Goal: Task Accomplishment & Management: Manage account settings

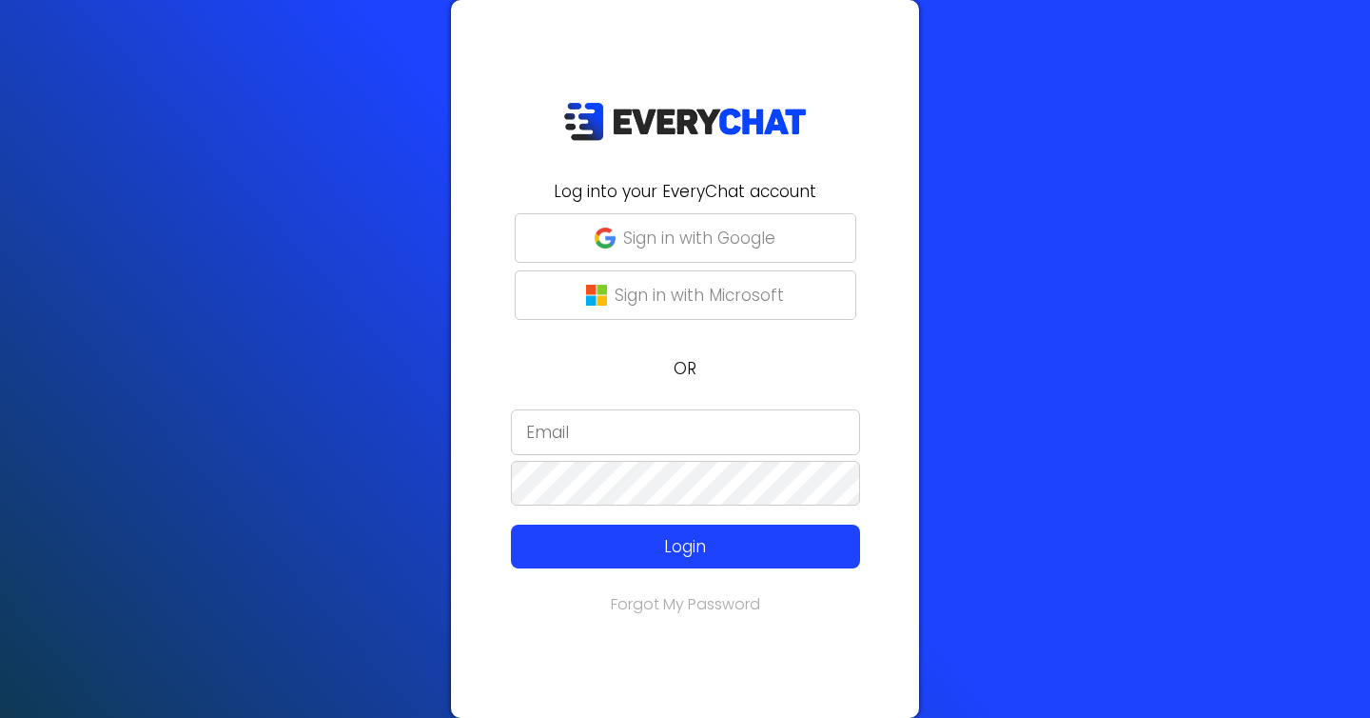
type input "[EMAIL_ADDRESS][DOMAIN_NAME]"
click at [676, 442] on input "[EMAIL_ADDRESS][DOMAIN_NAME]" at bounding box center [685, 432] width 349 height 46
click at [663, 422] on input "ben" at bounding box center [685, 432] width 349 height 46
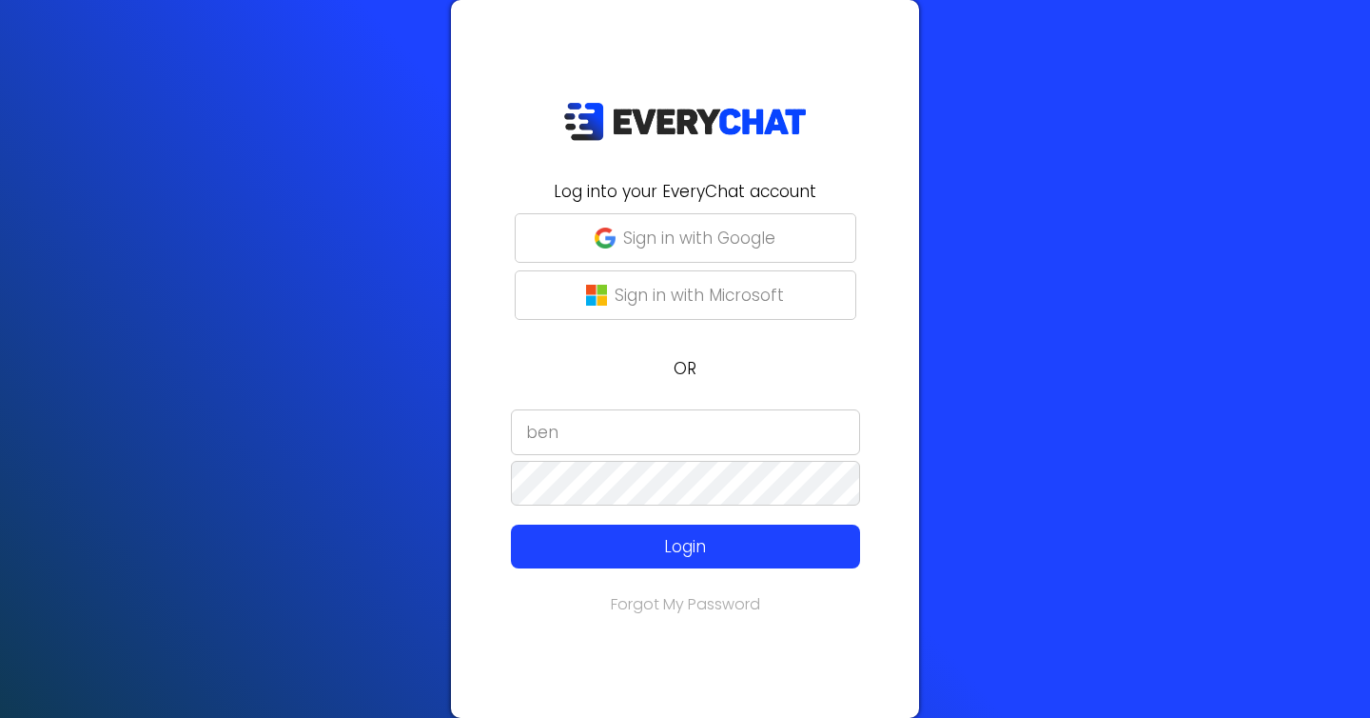
click at [663, 422] on input "ben" at bounding box center [685, 432] width 349 height 46
type input "ben"
